Goal: Task Accomplishment & Management: Manage account settings

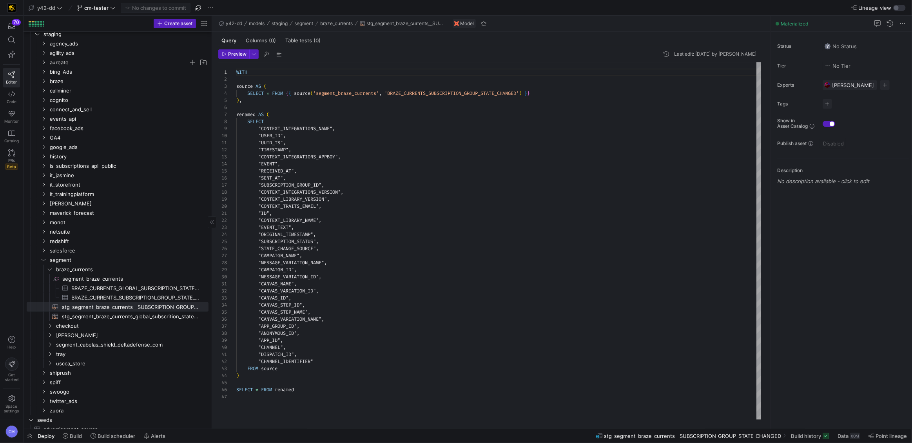
scroll to position [71, 0]
click at [46, 9] on span "y42-dd" at bounding box center [46, 8] width 18 height 6
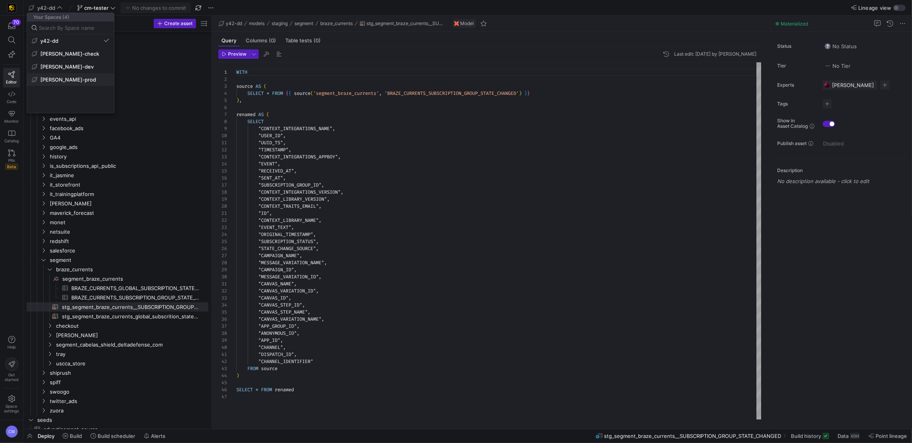
click at [63, 77] on span "[PERSON_NAME]-prod" at bounding box center [68, 79] width 56 height 6
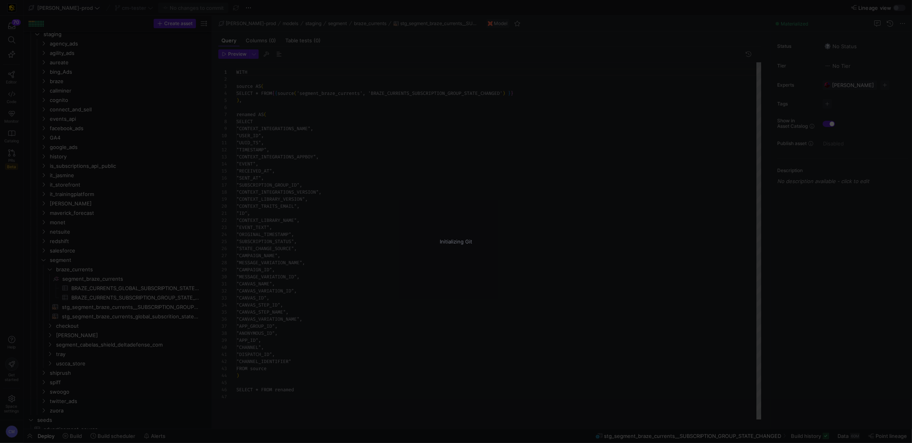
scroll to position [71, 0]
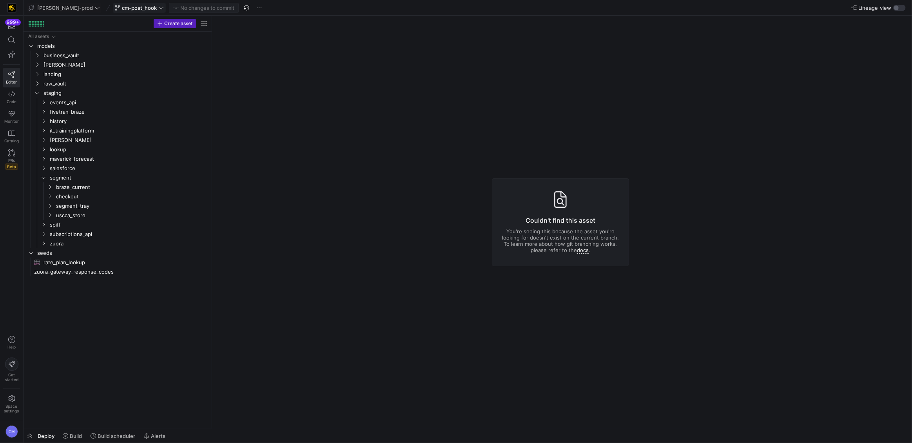
click at [115, 5] on icon at bounding box center [117, 7] width 5 height 5
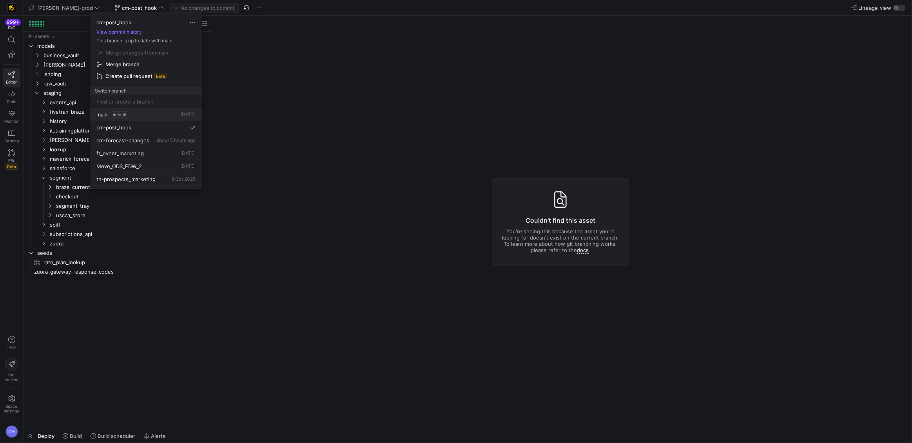
click at [115, 115] on span "default" at bounding box center [119, 114] width 17 height 6
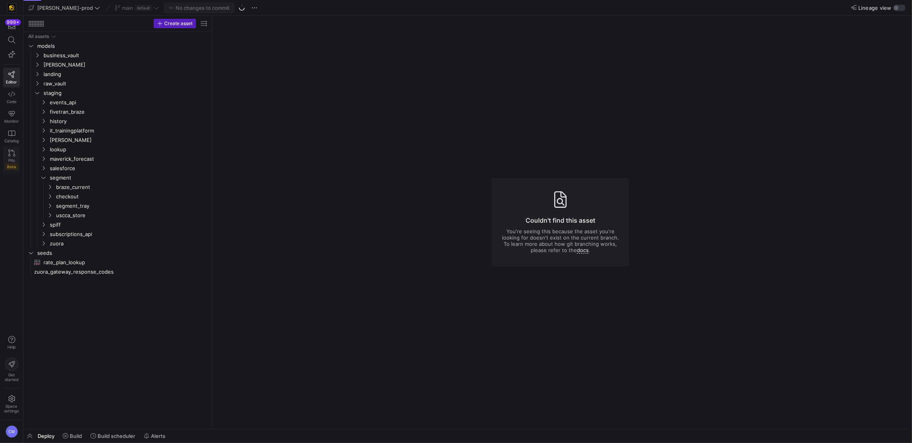
click at [9, 152] on icon at bounding box center [11, 152] width 7 height 7
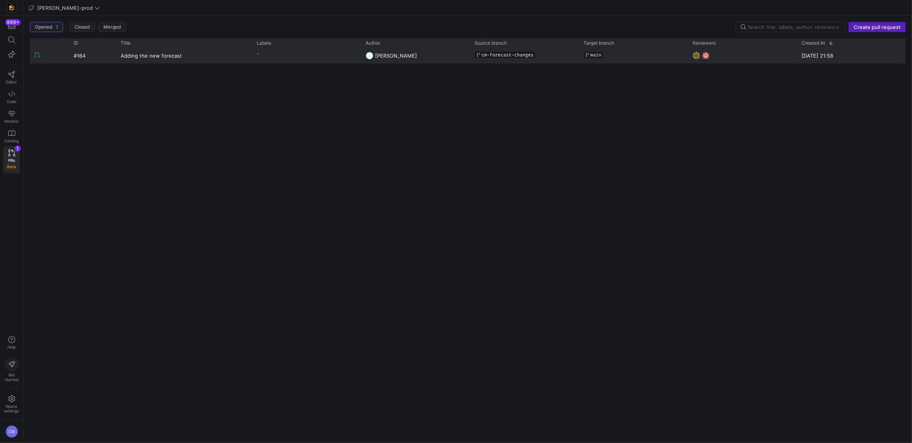
click at [301, 52] on y42-pull-request-list-view-label-cell-renderer "-" at bounding box center [307, 53] width 100 height 11
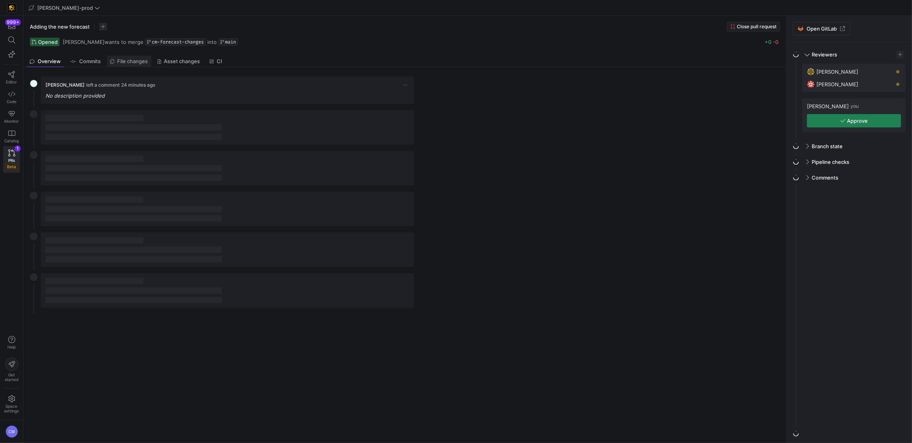
click at [141, 60] on span "File changes" at bounding box center [133, 61] width 31 height 5
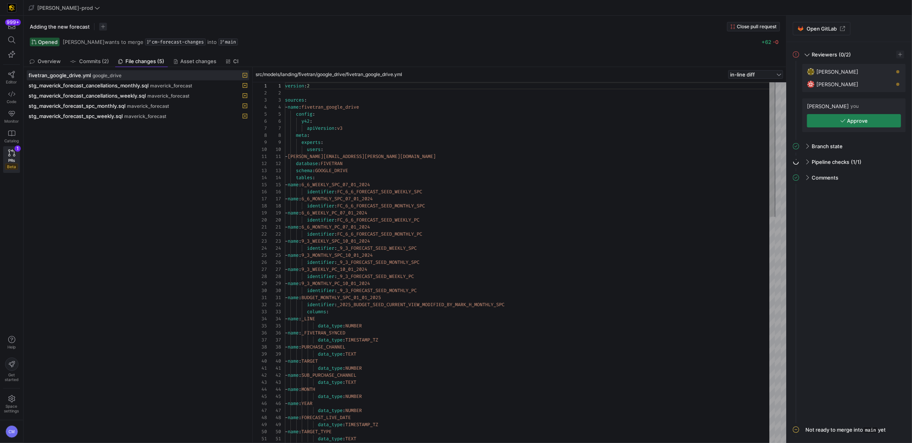
scroll to position [71, 0]
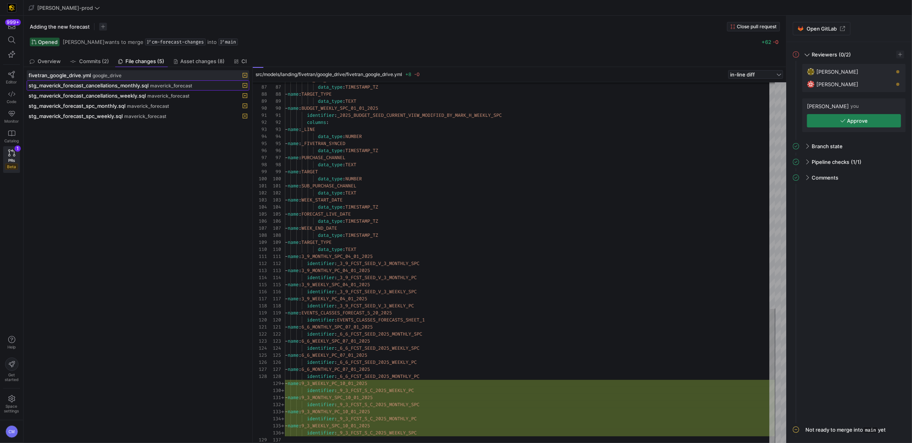
click at [167, 84] on span "maverick_forecast" at bounding box center [171, 85] width 42 height 5
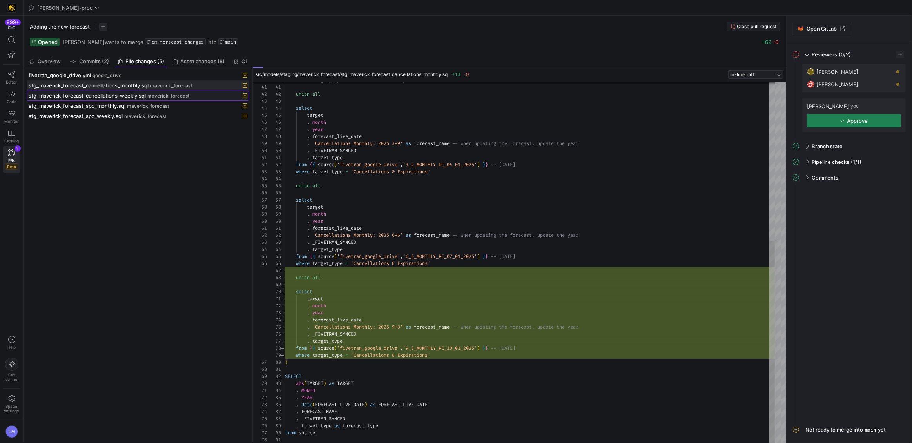
click at [125, 97] on span "stg_maverick_forecast_cancellations_weekly.sql" at bounding box center [87, 95] width 117 height 6
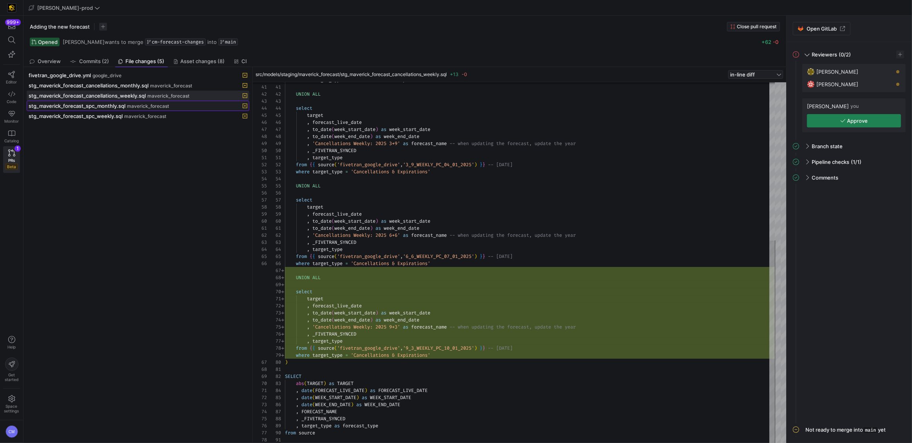
click at [183, 101] on span at bounding box center [138, 105] width 222 height 9
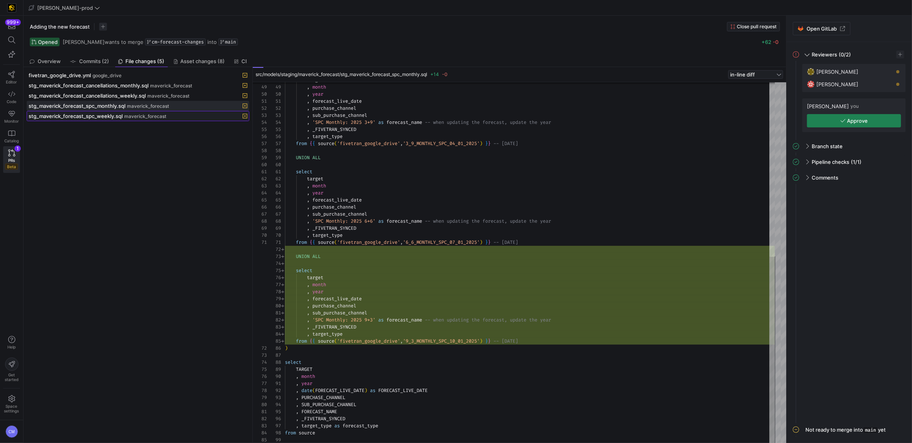
click at [133, 116] on span "maverick_forecast" at bounding box center [145, 116] width 42 height 5
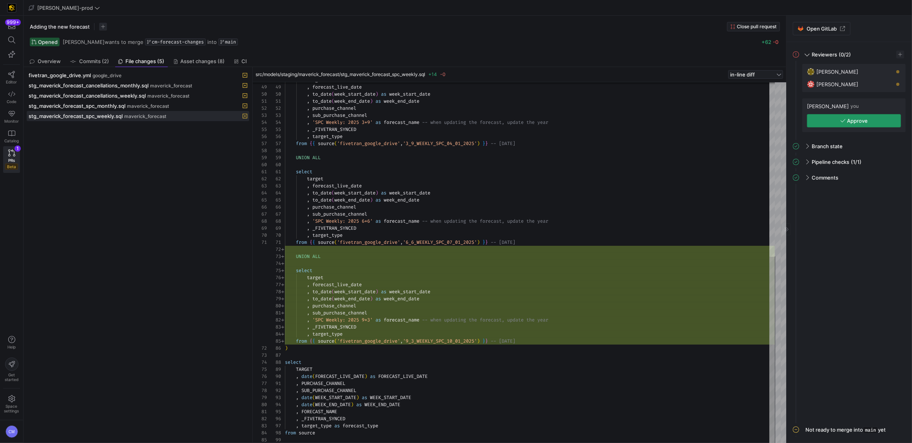
click at [875, 122] on span "button" at bounding box center [853, 120] width 93 height 13
click at [68, 6] on span "[PERSON_NAME]-prod" at bounding box center [65, 8] width 56 height 6
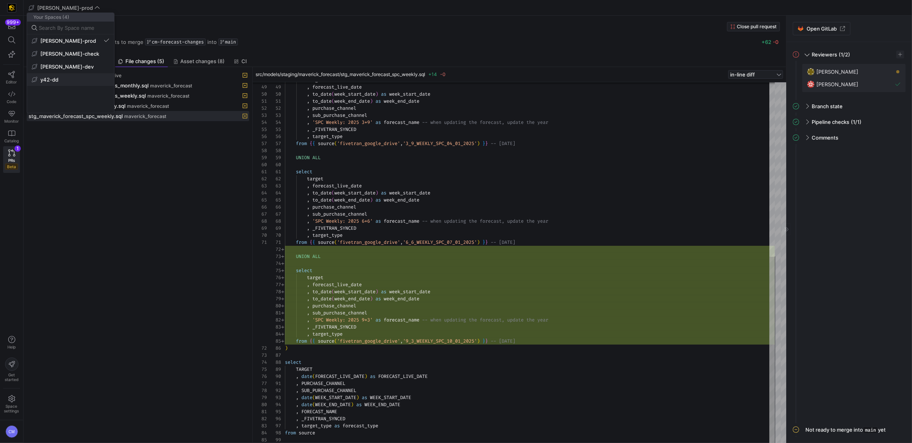
click at [59, 74] on button "y42-dd" at bounding box center [70, 79] width 87 height 13
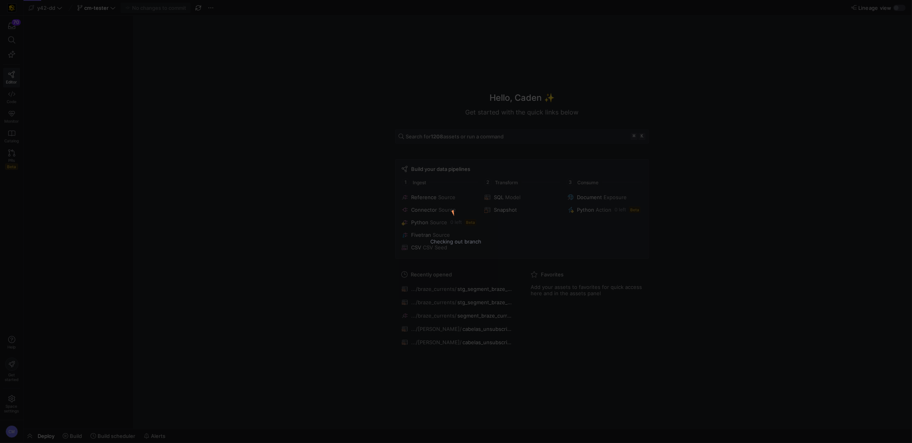
click at [12, 159] on div "Checking out branch" at bounding box center [456, 221] width 912 height 443
click at [12, 156] on icon at bounding box center [11, 152] width 7 height 7
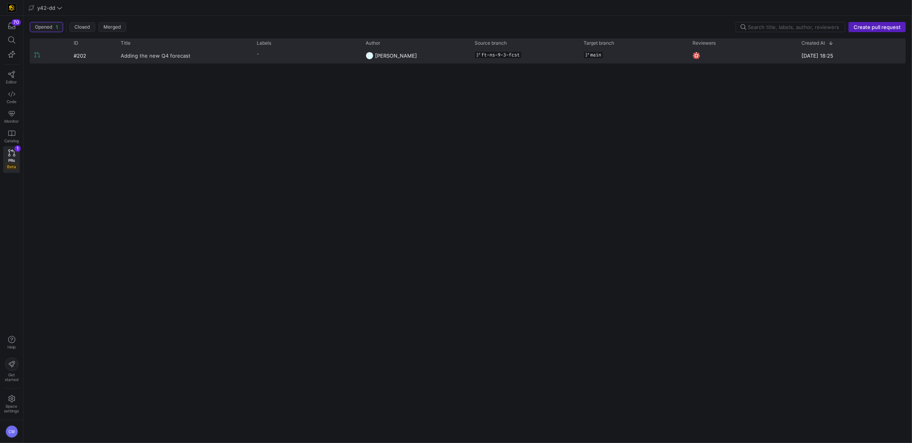
click at [217, 62] on link "Adding the new Q4 forecast" at bounding box center [184, 55] width 127 height 14
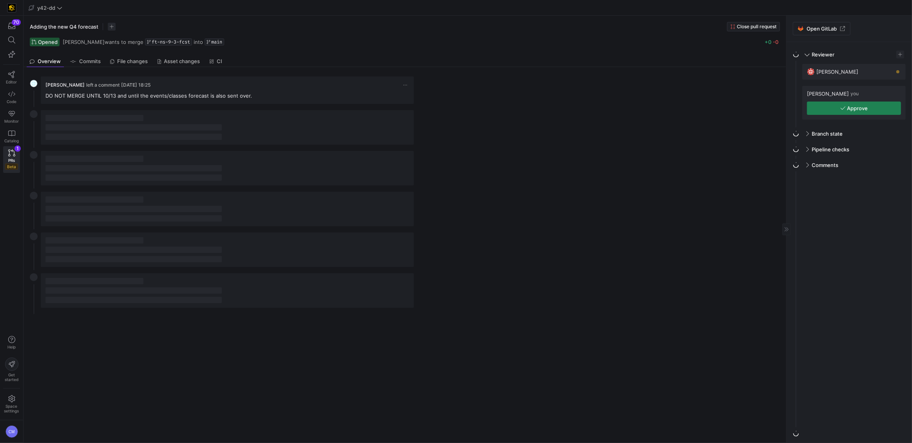
click at [844, 107] on icon "button" at bounding box center [842, 108] width 5 height 3
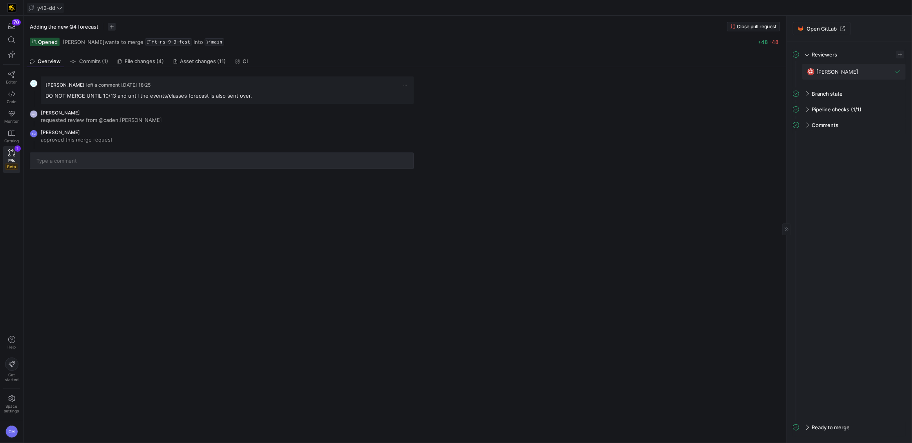
click at [59, 10] on icon at bounding box center [59, 7] width 5 height 5
click at [65, 81] on span "[PERSON_NAME]-prod" at bounding box center [68, 79] width 56 height 6
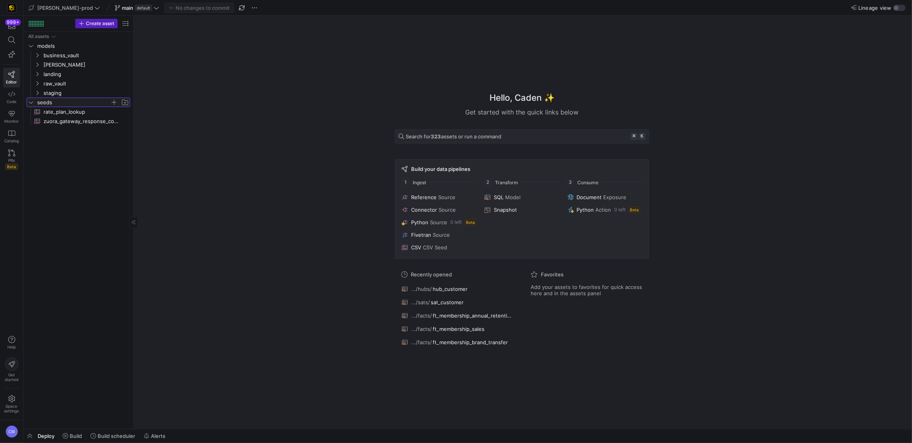
click at [57, 102] on span "seeds" at bounding box center [73, 102] width 73 height 9
click at [10, 158] on span "PRs" at bounding box center [11, 160] width 7 height 5
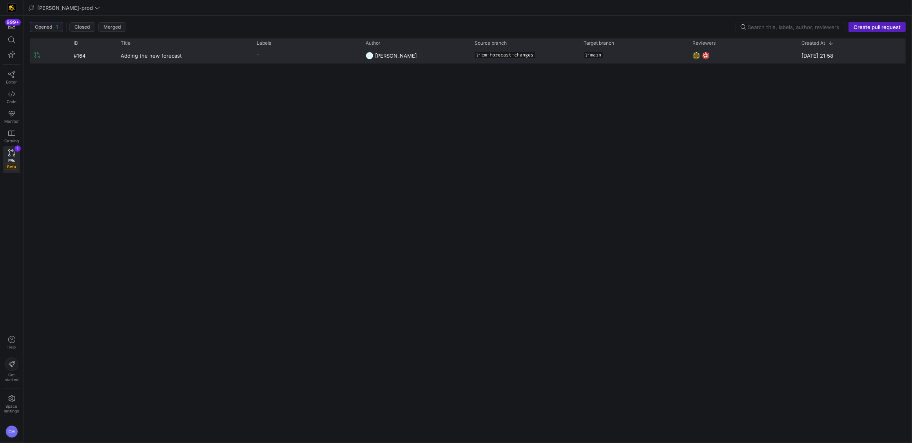
click at [628, 59] on div "main" at bounding box center [633, 54] width 100 height 13
